Goal: Information Seeking & Learning: Learn about a topic

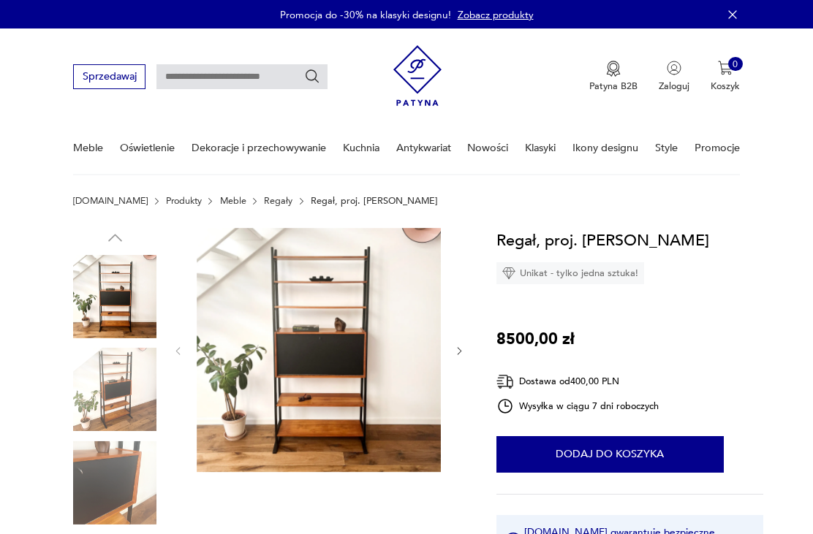
click at [462, 351] on icon "button" at bounding box center [459, 351] width 11 height 11
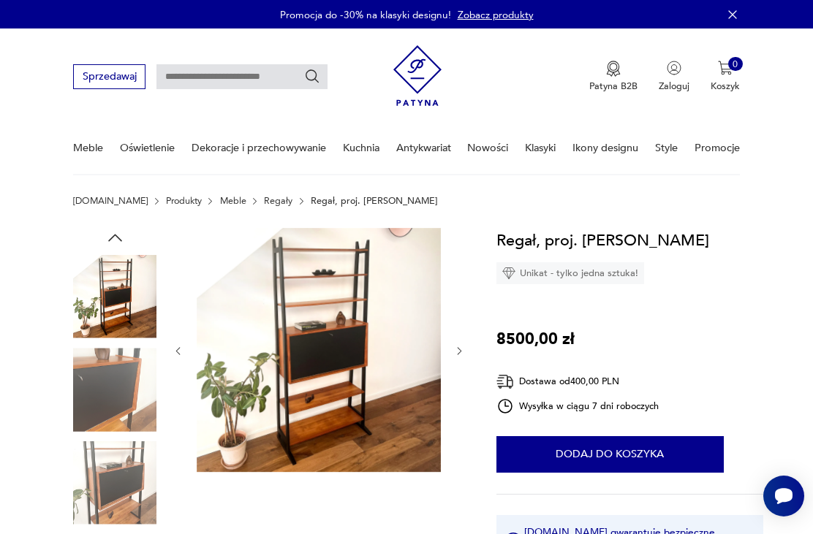
click at [454, 348] on icon "button" at bounding box center [459, 351] width 11 height 11
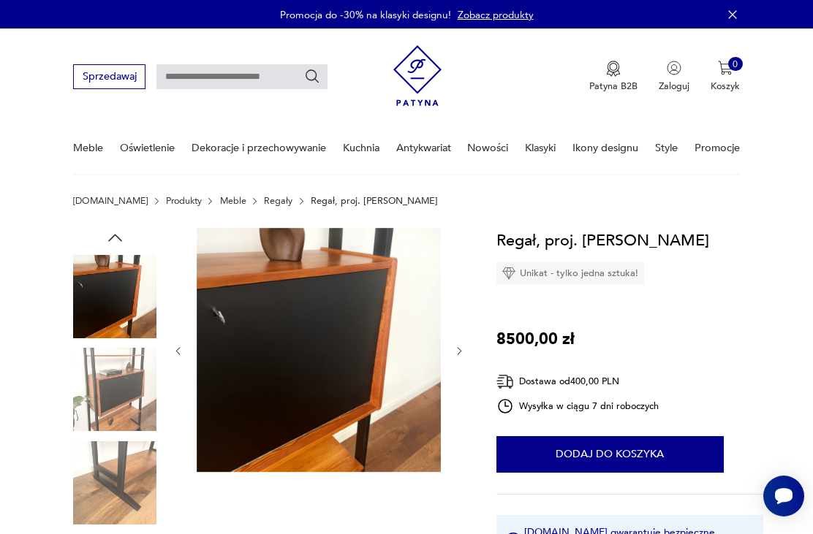
click at [457, 348] on icon "button" at bounding box center [459, 351] width 11 height 11
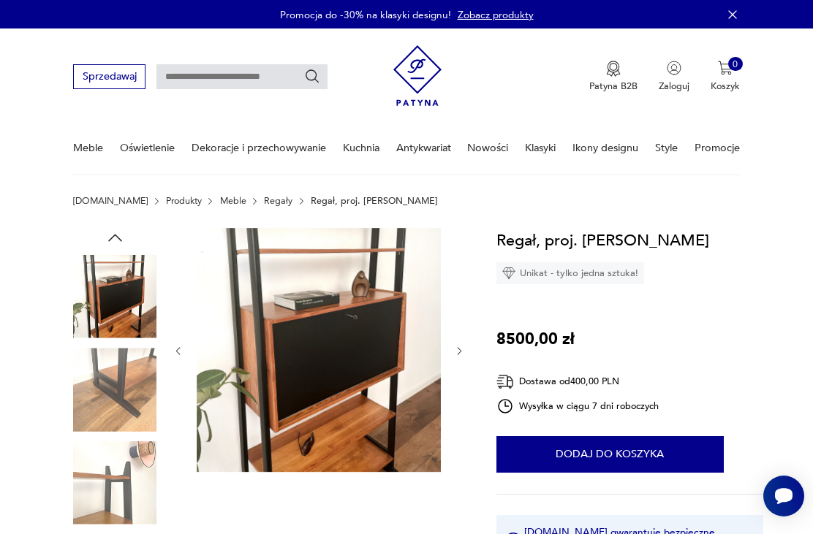
click at [454, 356] on icon "button" at bounding box center [459, 351] width 11 height 11
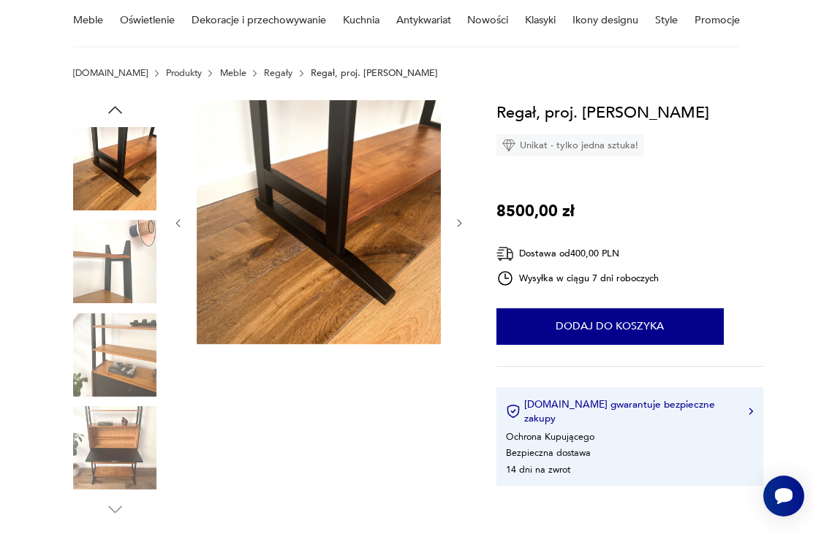
scroll to position [129, 0]
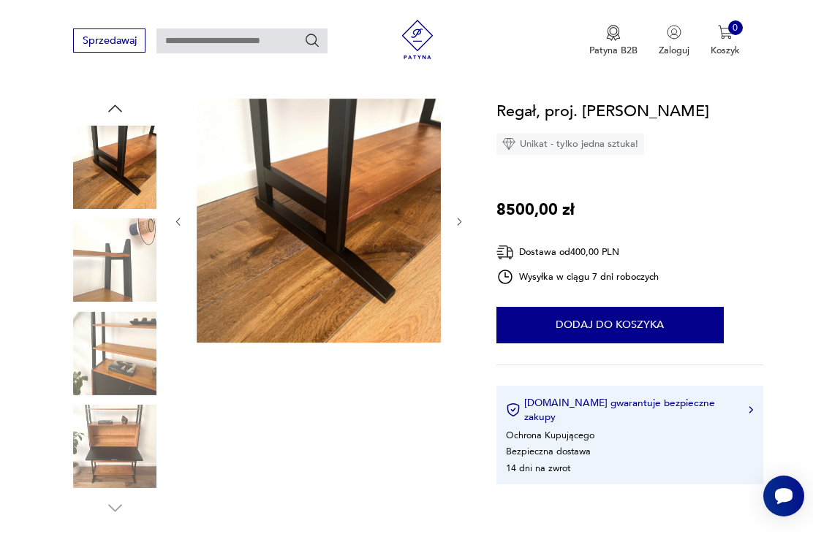
click at [125, 446] on img at bounding box center [114, 446] width 83 height 83
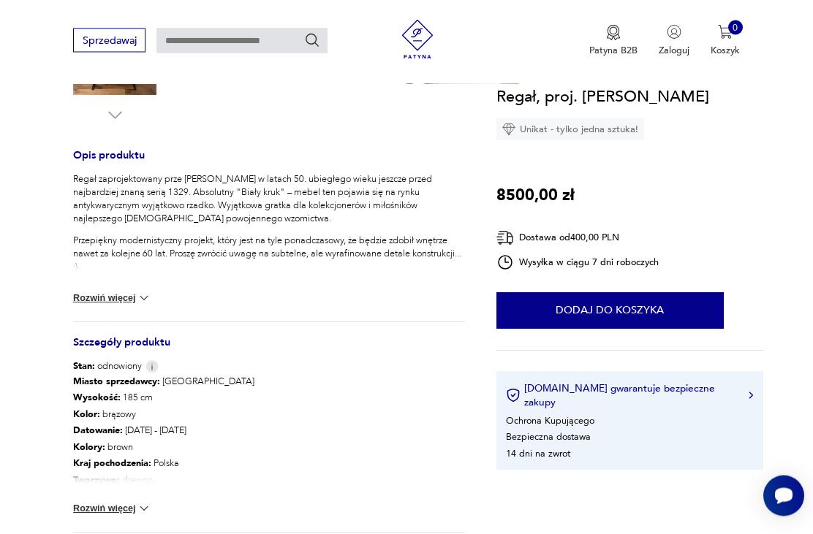
scroll to position [526, 0]
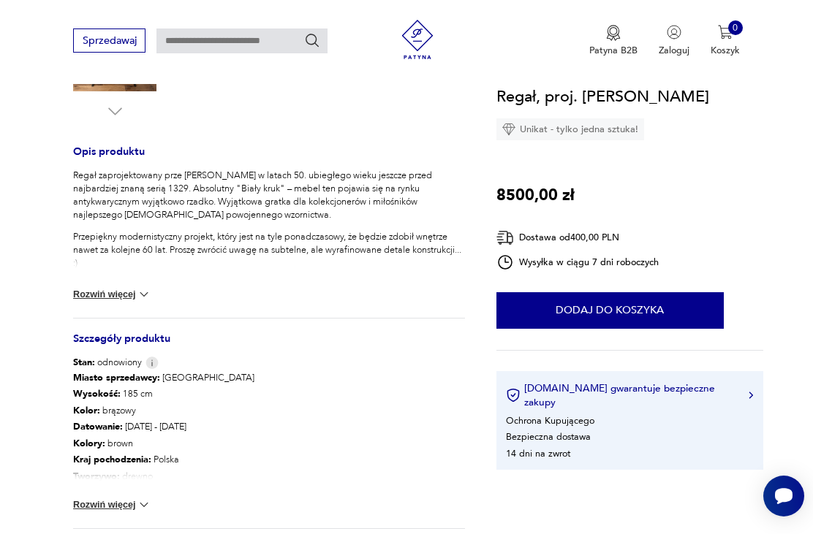
click at [132, 506] on button "Rozwiń więcej" at bounding box center [112, 505] width 78 height 15
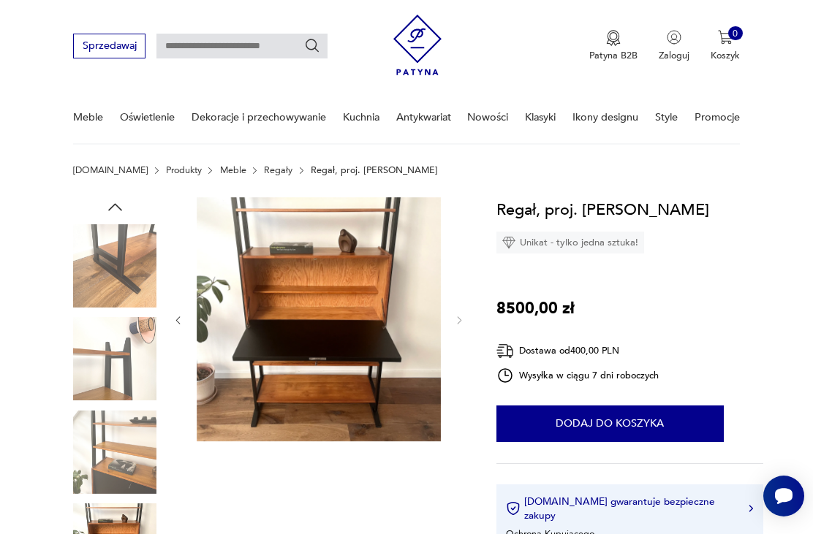
scroll to position [32, 0]
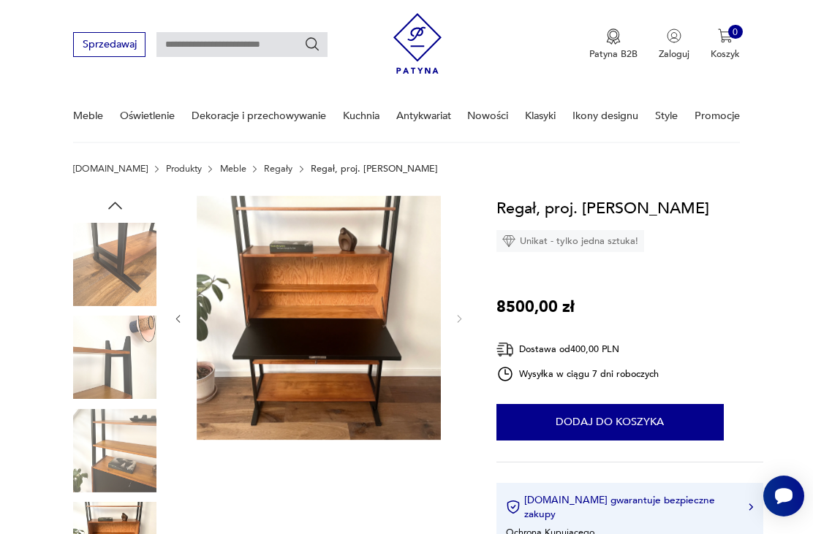
click at [125, 369] on img at bounding box center [114, 357] width 83 height 83
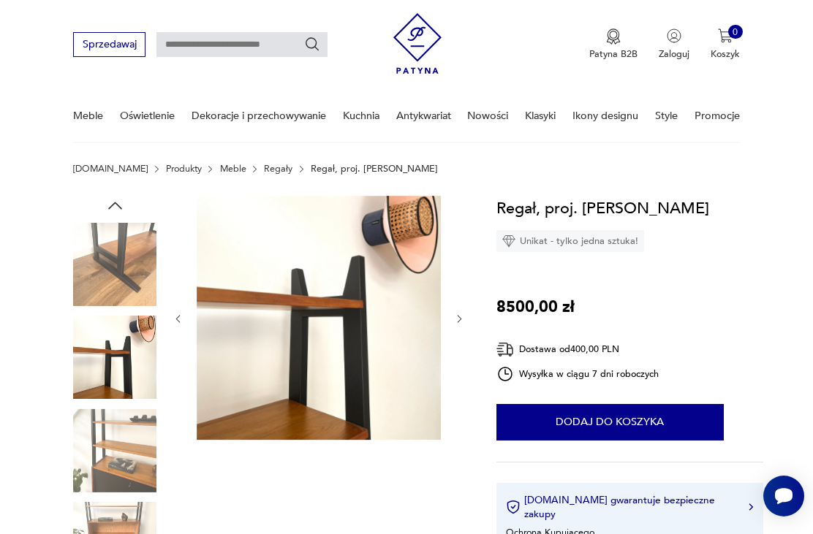
click at [132, 456] on img at bounding box center [114, 450] width 83 height 83
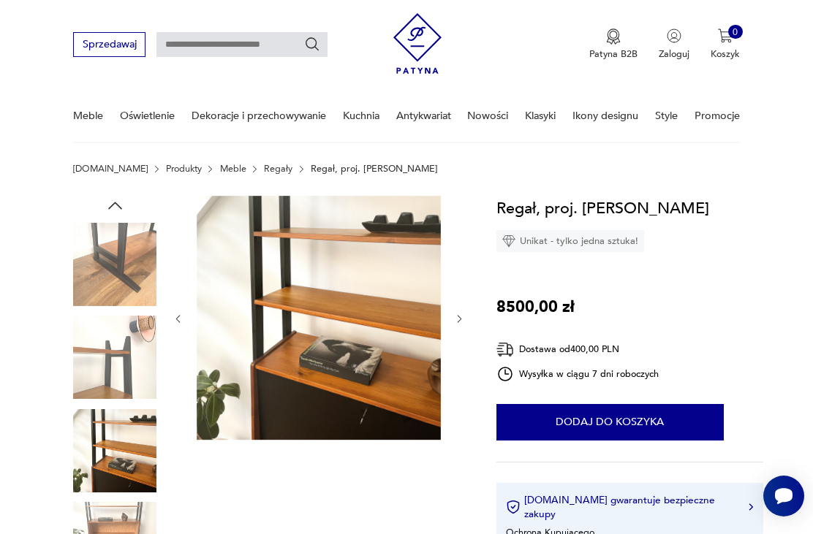
click at [128, 508] on img at bounding box center [114, 543] width 83 height 83
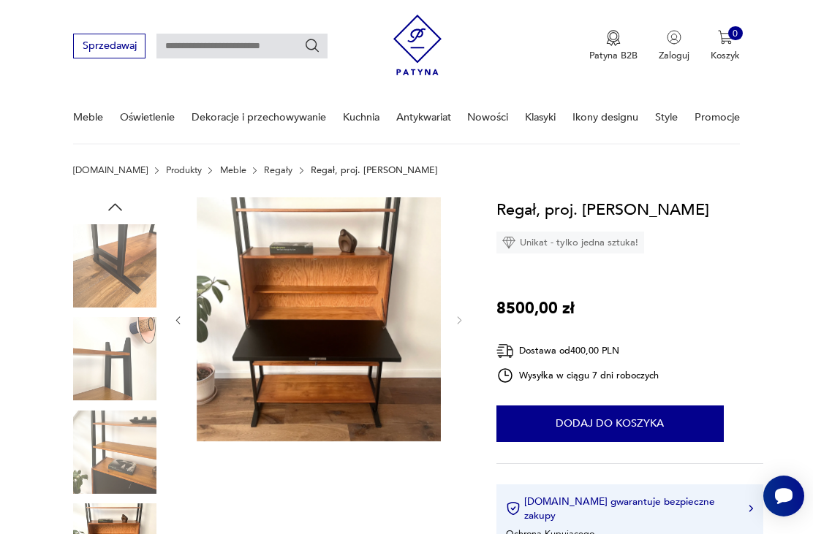
scroll to position [31, 0]
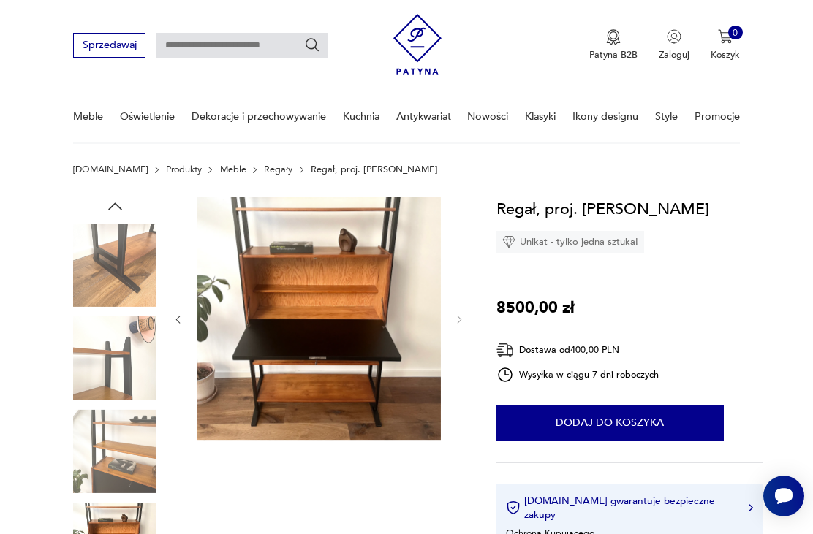
click at [459, 327] on div at bounding box center [318, 320] width 292 height 247
click at [130, 269] on img at bounding box center [114, 265] width 83 height 83
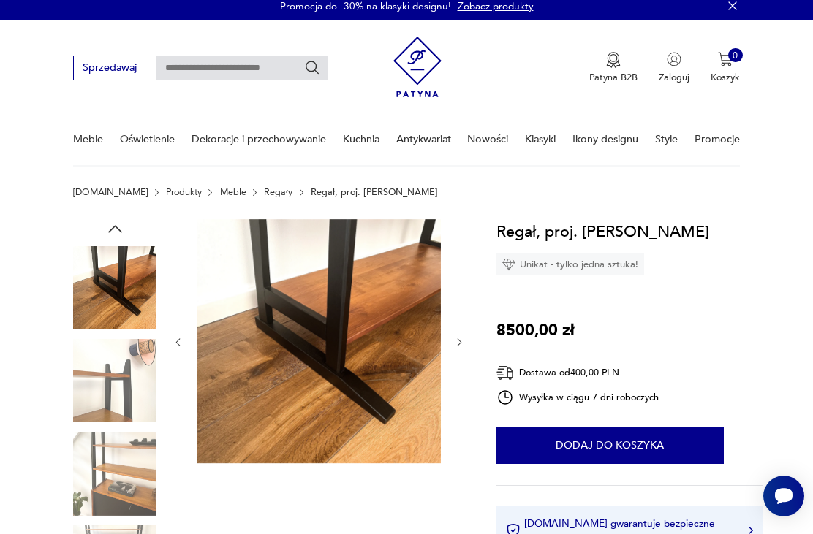
scroll to position [7, 0]
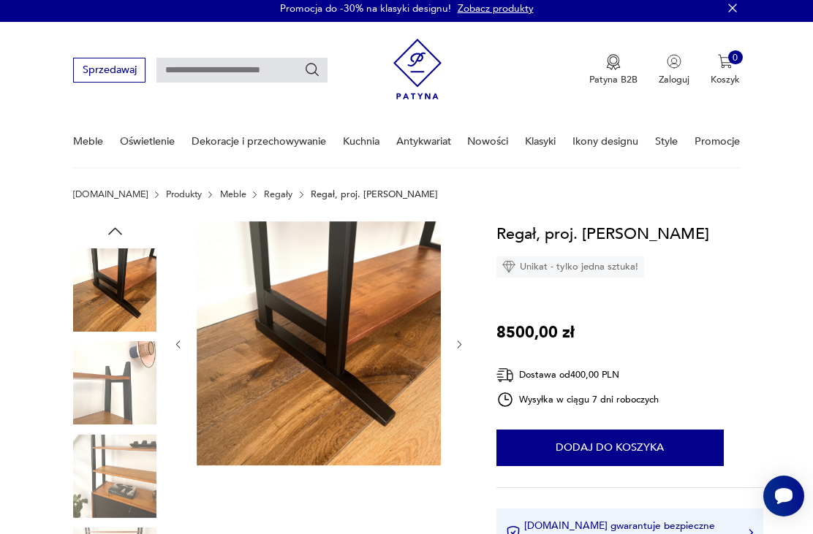
click at [121, 273] on img at bounding box center [114, 289] width 83 height 83
